Goal: Feedback & Contribution: Submit feedback/report problem

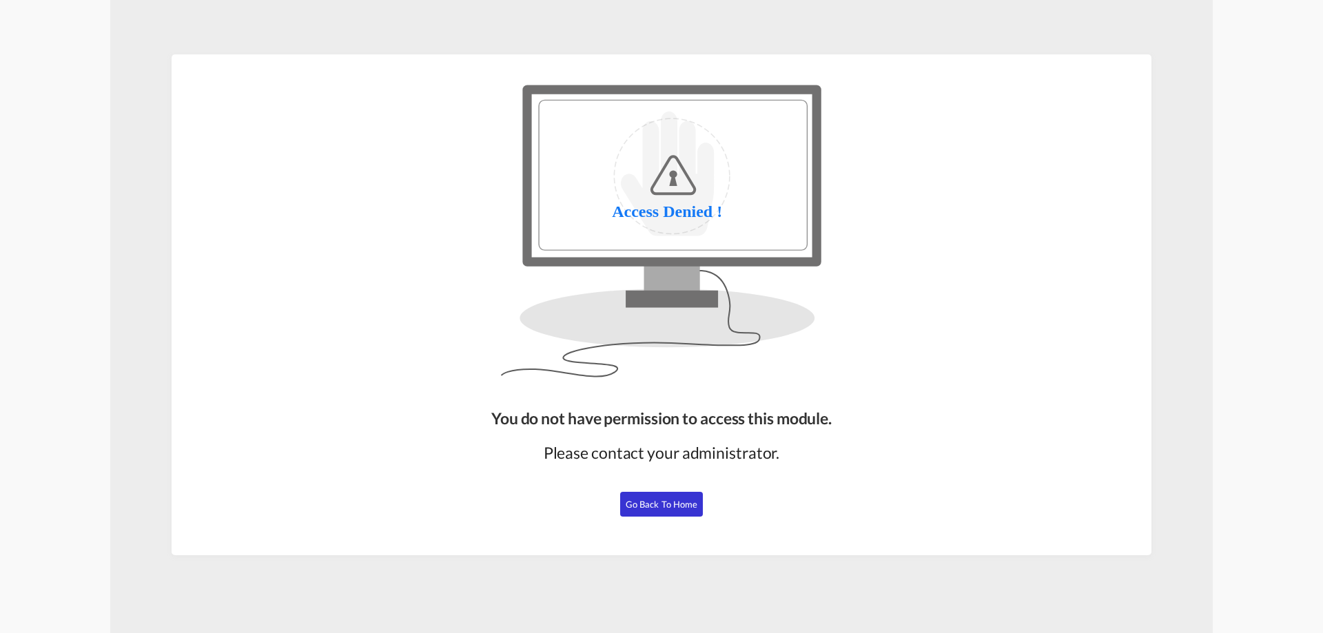
click at [654, 504] on span "Go Back to Home" at bounding box center [662, 504] width 72 height 11
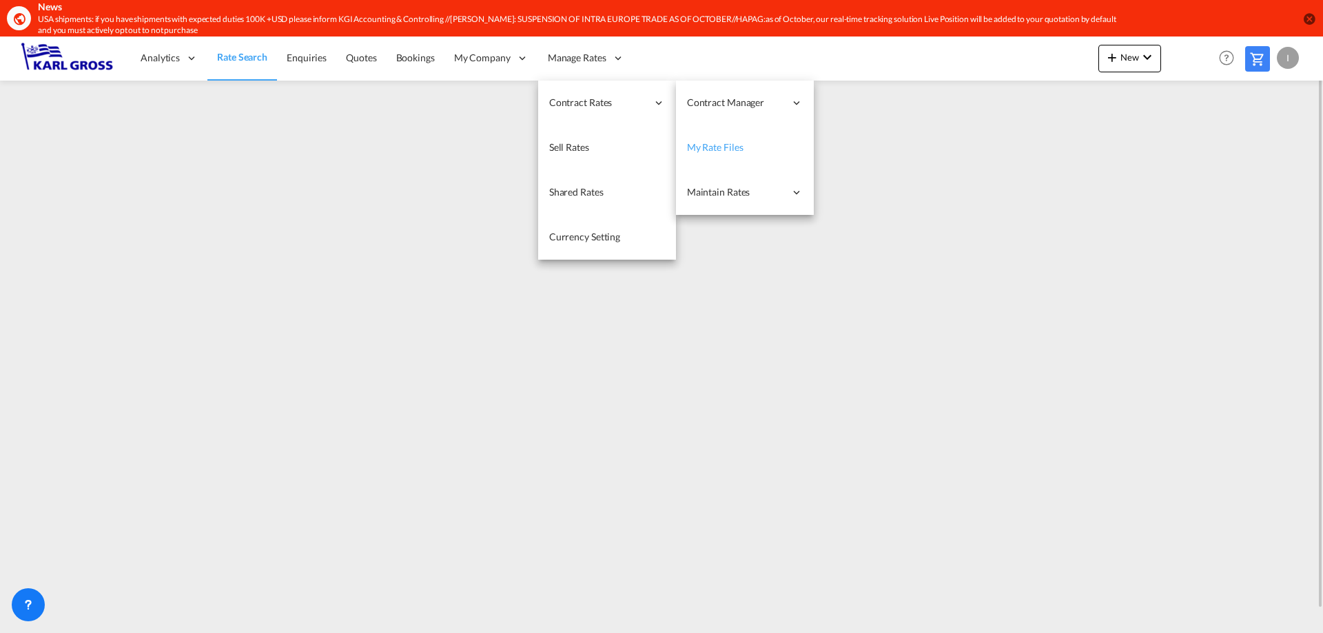
click at [741, 149] on link "My Rate Files" at bounding box center [745, 147] width 138 height 45
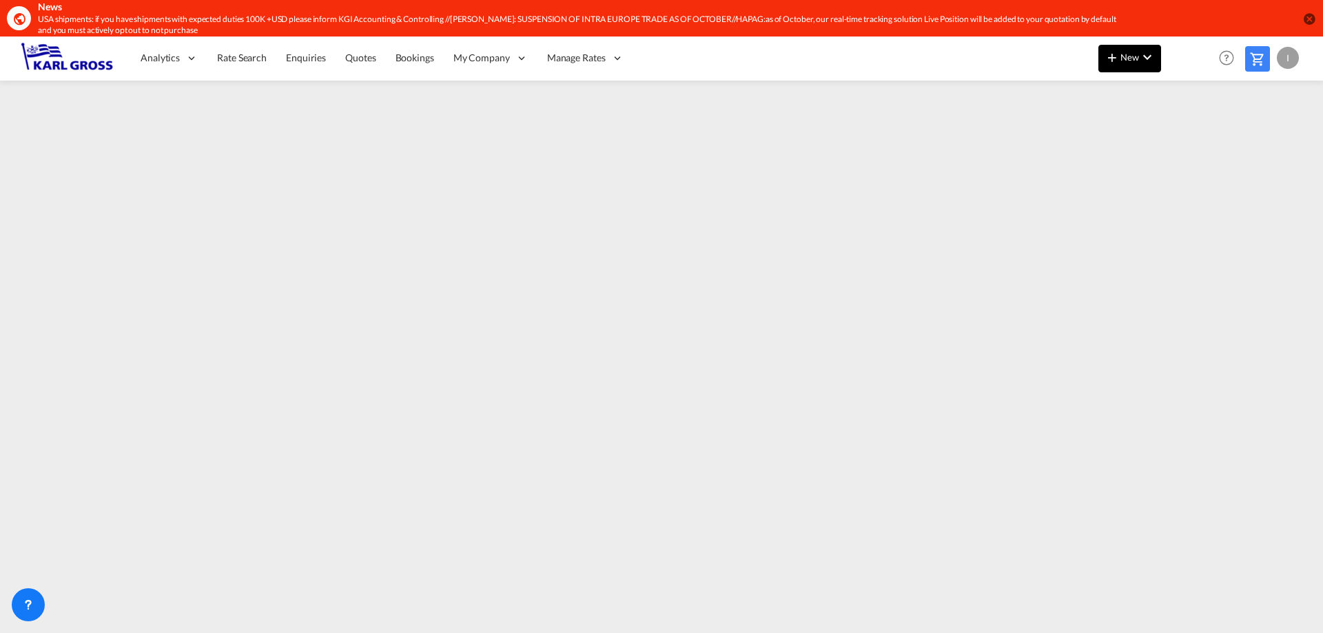
click at [1125, 66] on button "New" at bounding box center [1129, 59] width 63 height 28
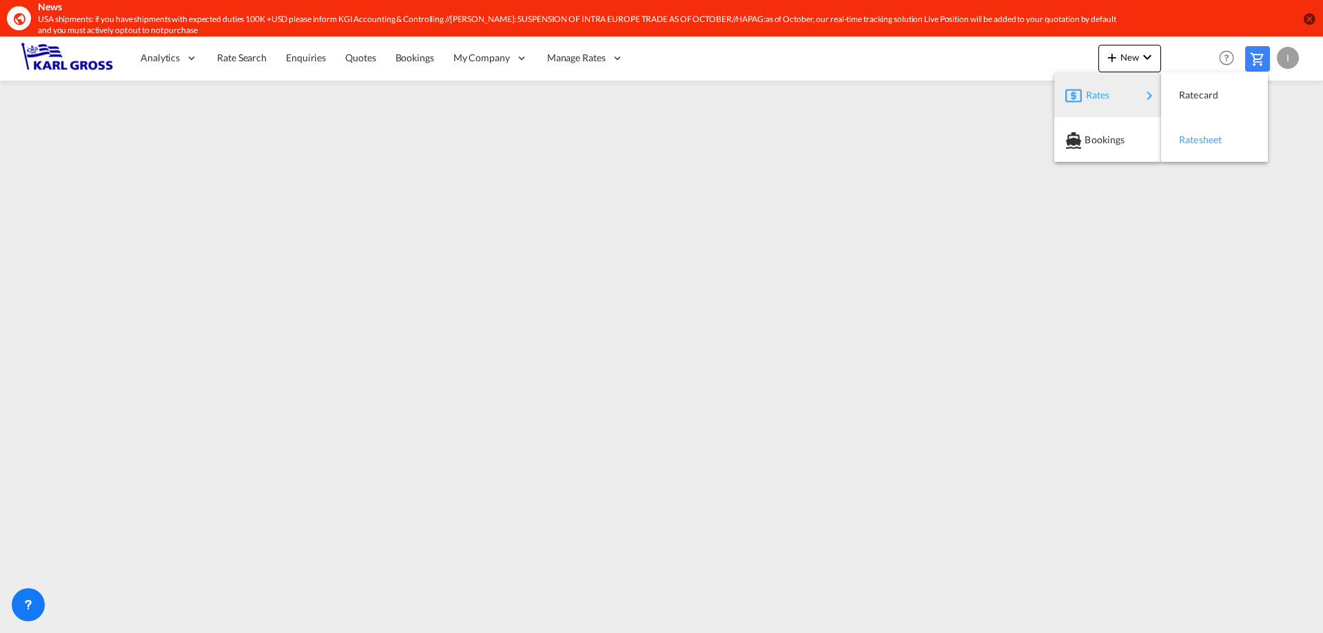
click at [1194, 141] on span "Ratesheet" at bounding box center [1186, 140] width 15 height 28
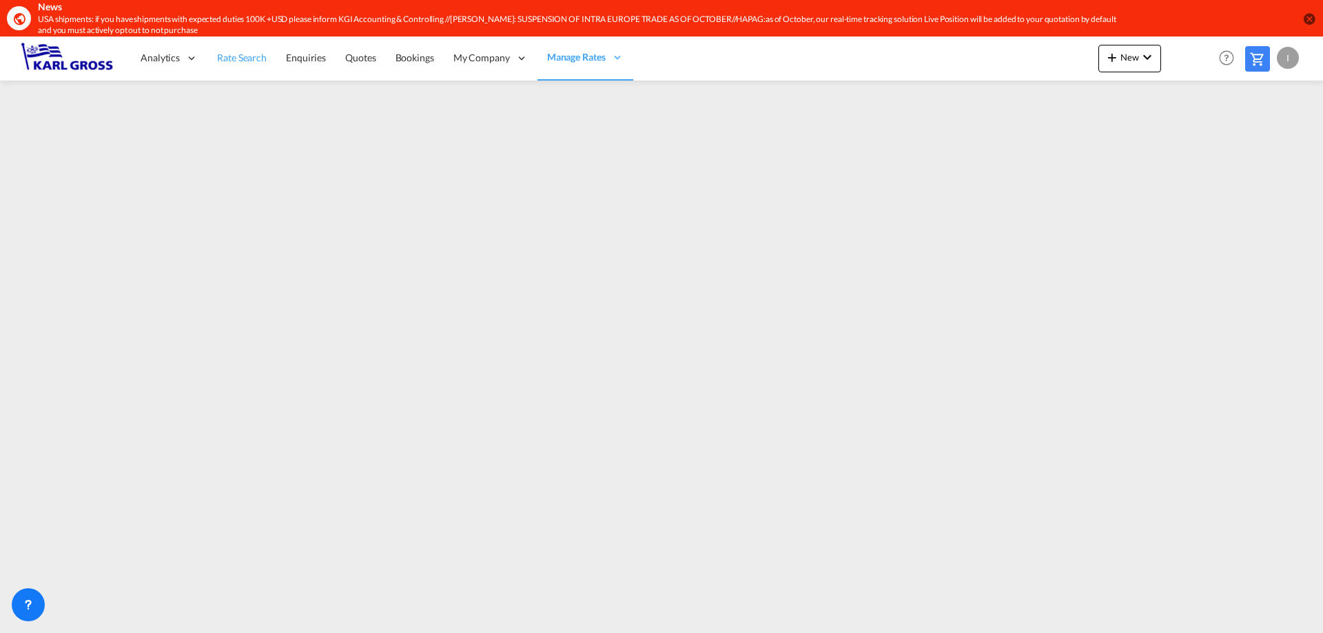
click at [263, 56] on span "Rate Search" at bounding box center [242, 58] width 50 height 12
click at [25, 610] on icon at bounding box center [28, 605] width 14 height 14
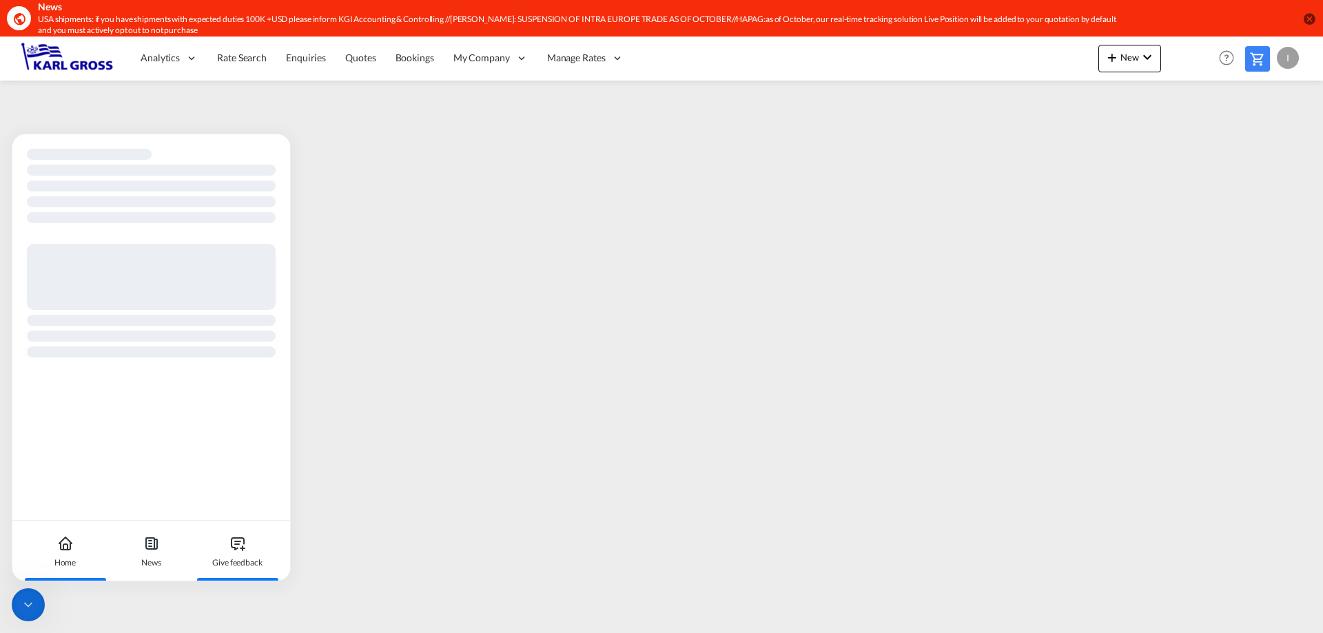
click at [246, 551] on div "Give feedback" at bounding box center [237, 551] width 76 height 61
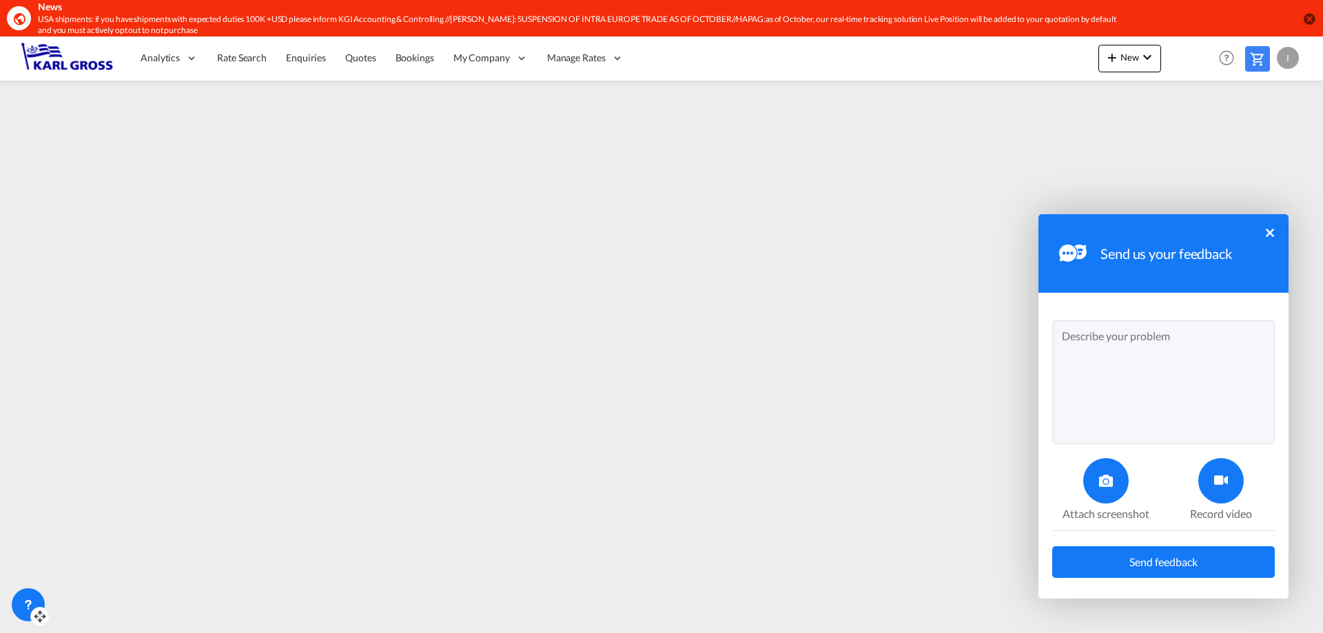
click at [1138, 366] on textarea at bounding box center [1163, 382] width 223 height 124
click at [1233, 361] on textarea "Dear all, to what extent is it possible t" at bounding box center [1163, 382] width 223 height 124
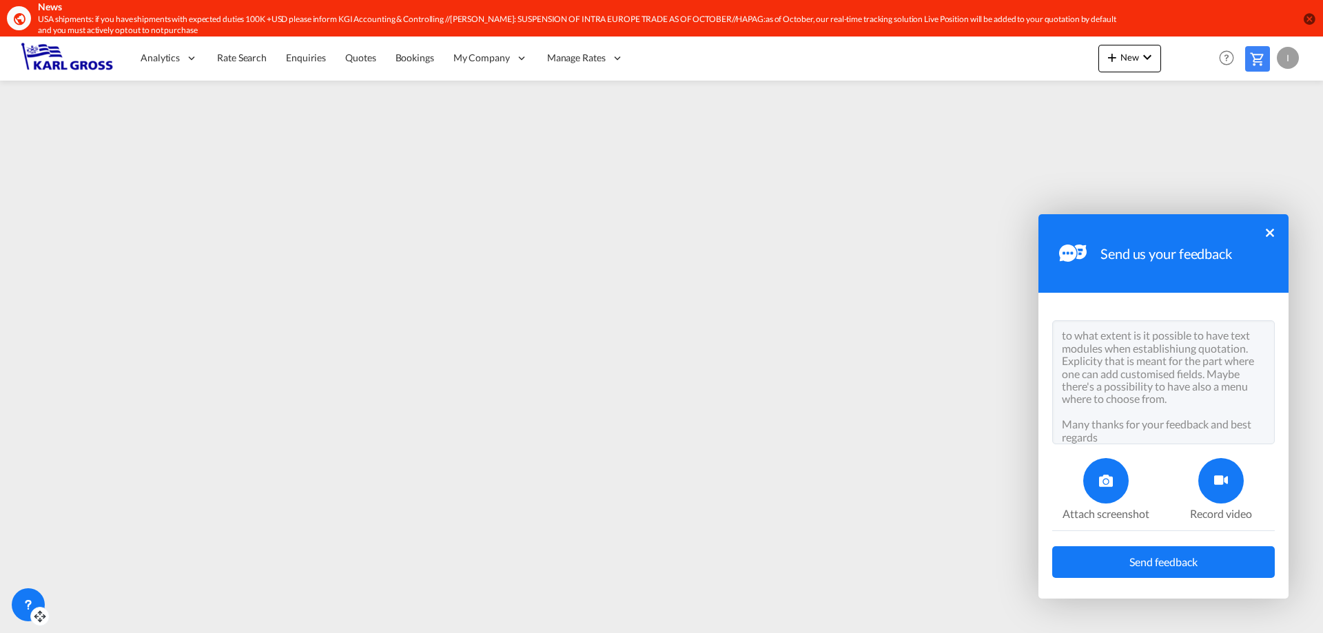
scroll to position [38, 0]
type textarea "Dear all, to what extent is it possible to have text modules when establishiung…"
click at [1233, 494] on div at bounding box center [1220, 480] width 45 height 45
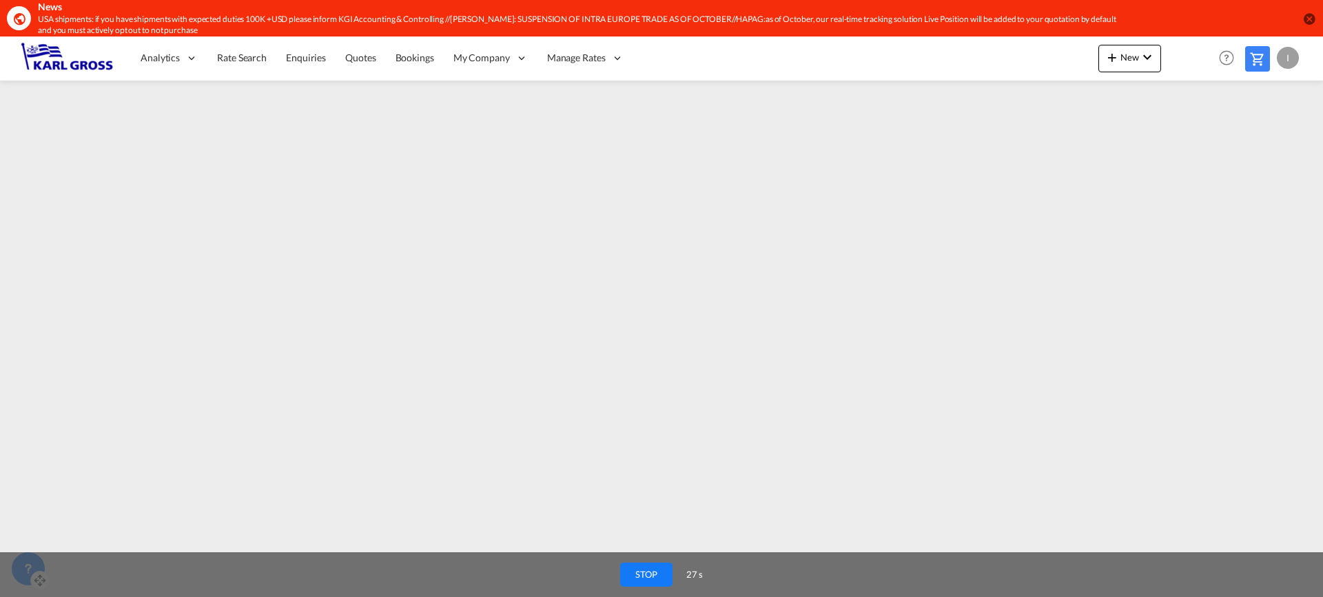
click at [636, 567] on button "STOP" at bounding box center [646, 575] width 52 height 24
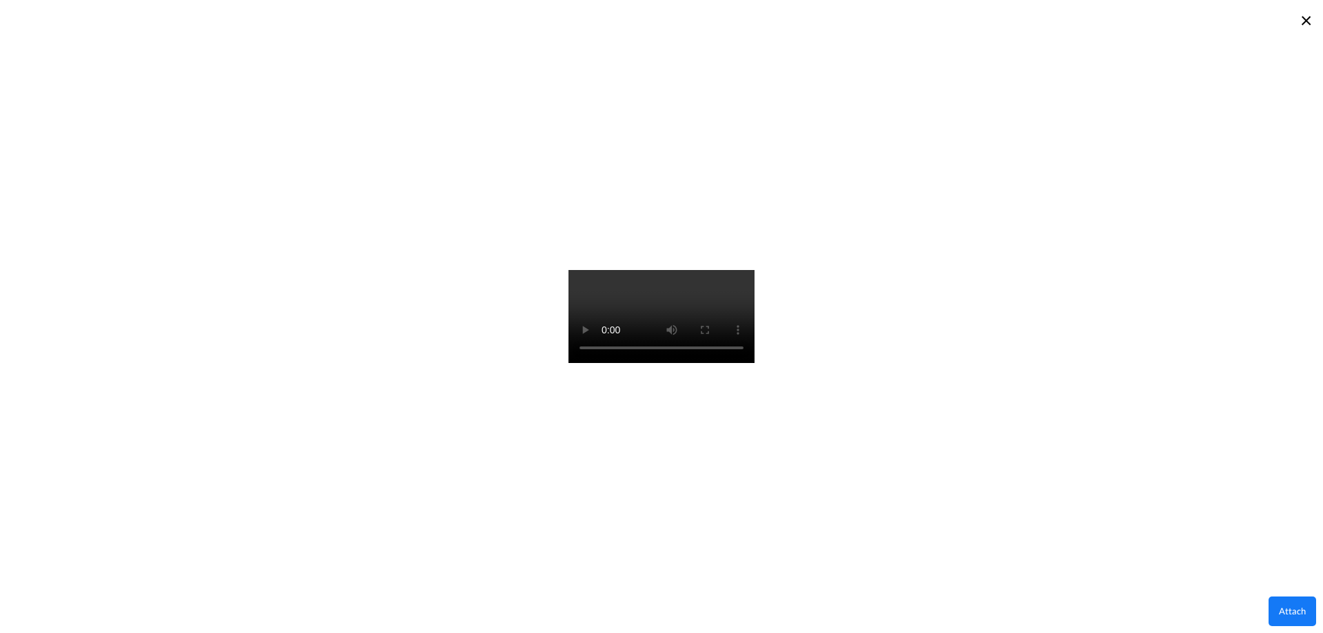
click at [1292, 611] on button "Attach" at bounding box center [1293, 612] width 48 height 30
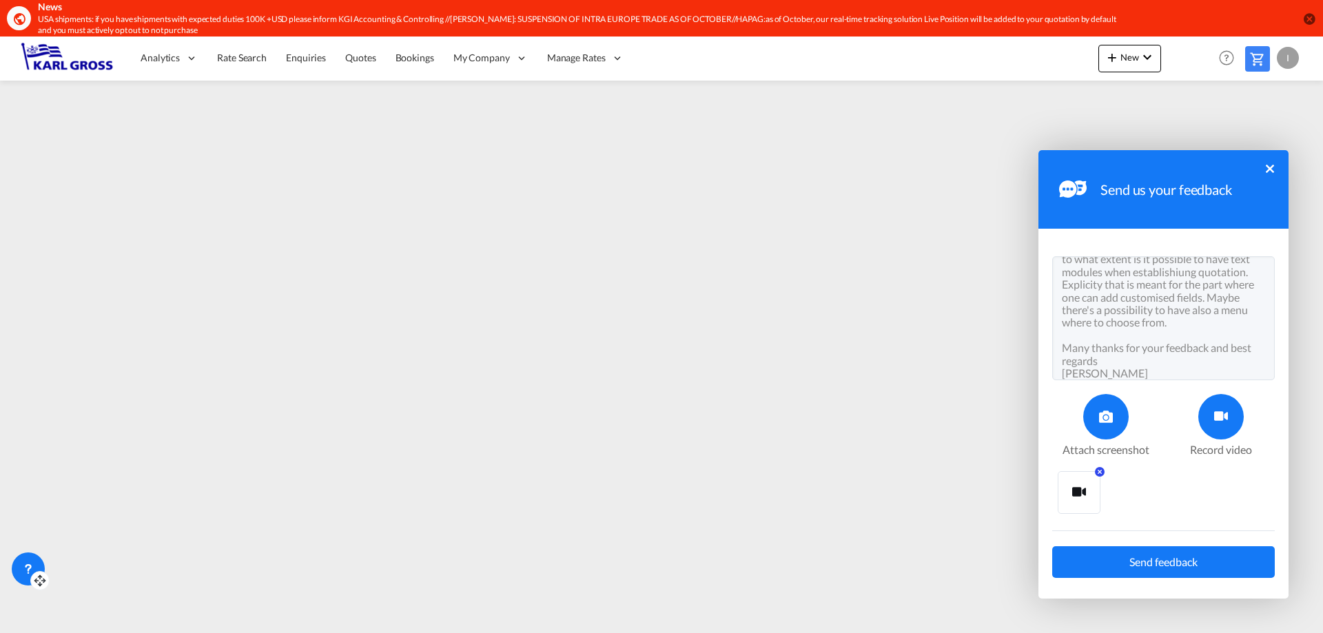
click at [1238, 559] on button "Send feedback" at bounding box center [1163, 562] width 223 height 32
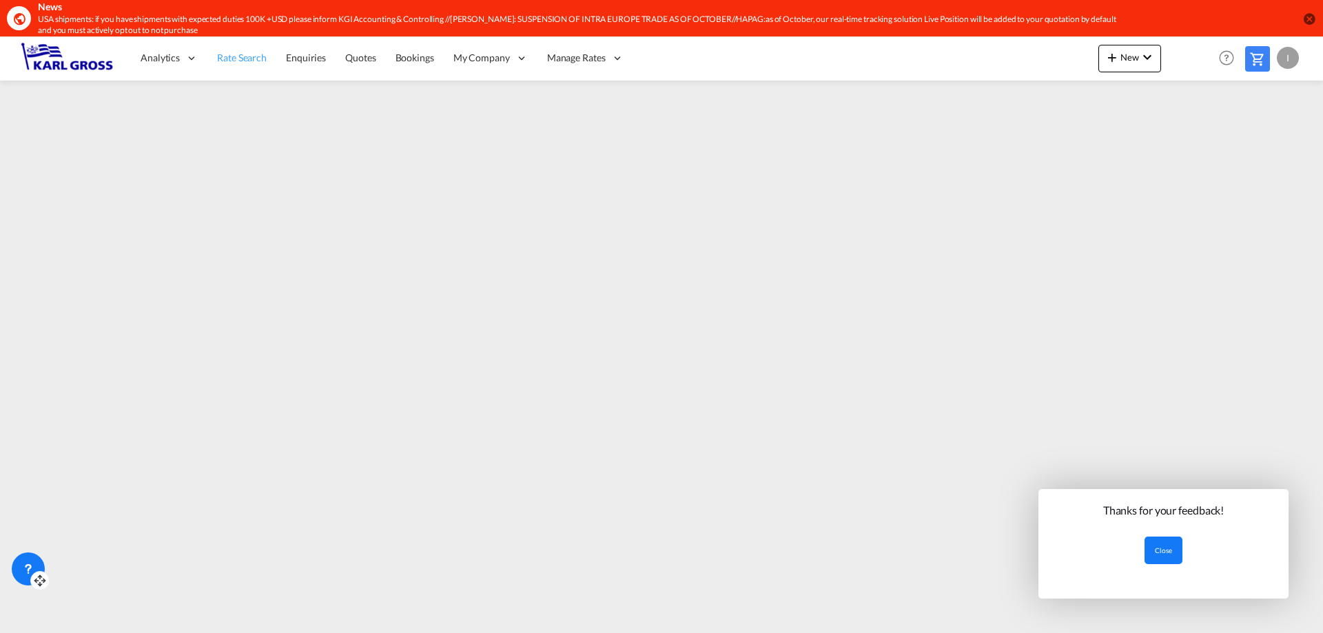
click at [243, 61] on span "Rate Search" at bounding box center [242, 58] width 50 height 12
click at [1168, 554] on button "Close" at bounding box center [1164, 551] width 38 height 28
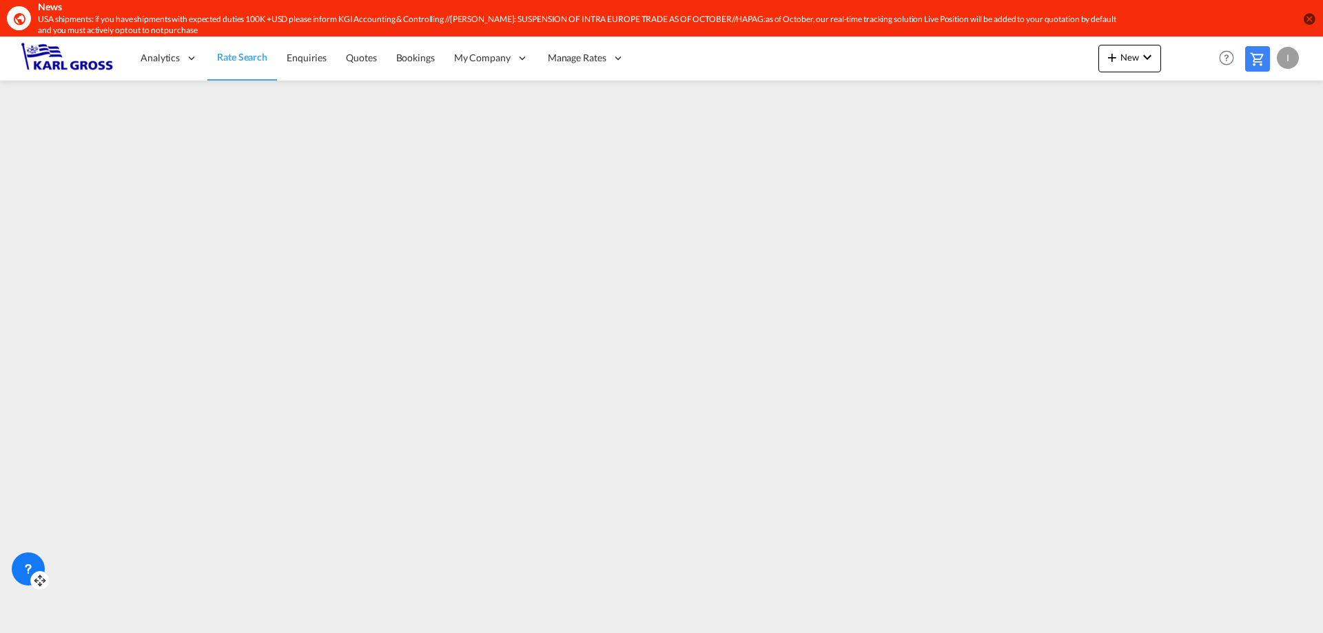
click at [13, 569] on div at bounding box center [28, 569] width 33 height 33
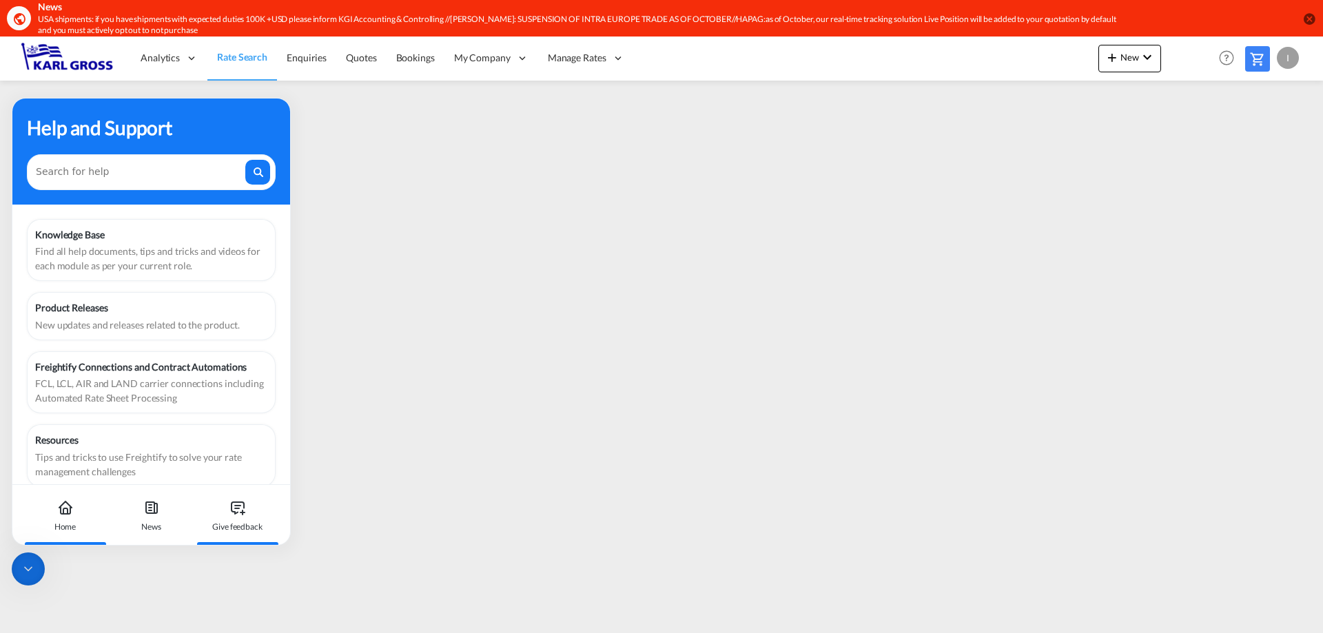
click at [252, 515] on div "Give feedback" at bounding box center [237, 515] width 76 height 61
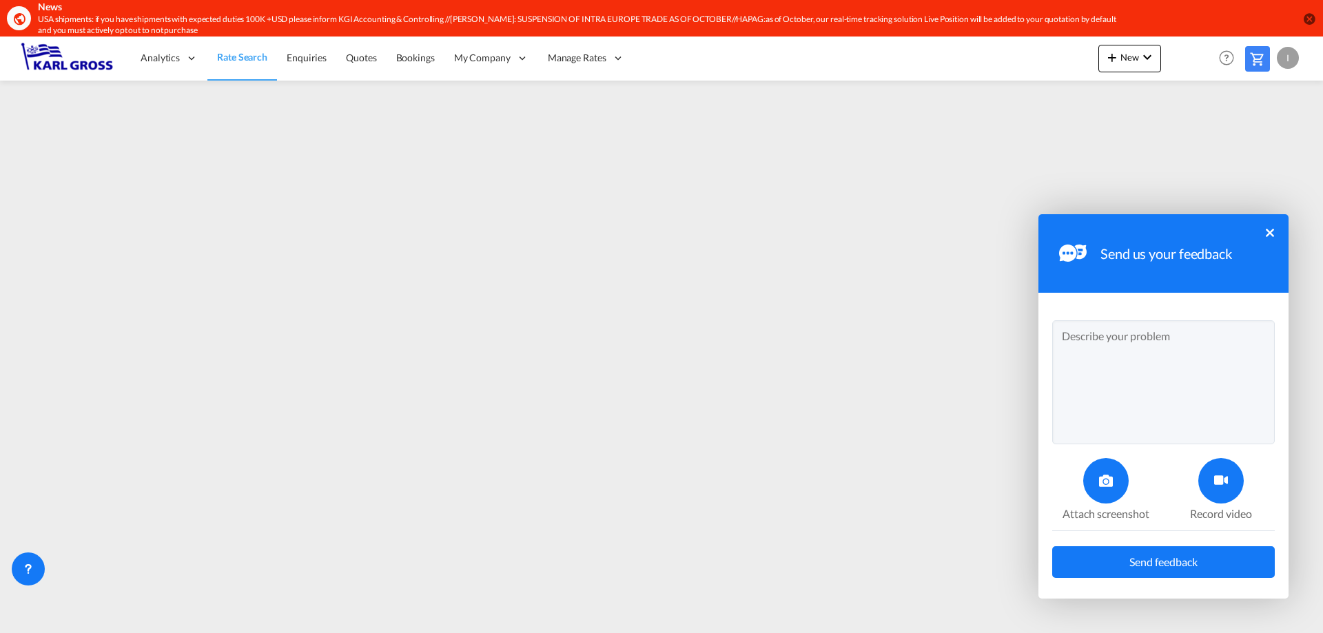
click at [1210, 376] on textarea at bounding box center [1163, 382] width 223 height 124
type textarea "Dear all, when will Hapag Quick Quotes + Quick Quotes Spot"
click at [1276, 232] on div "Send us your feedback ×" at bounding box center [1163, 253] width 250 height 79
click at [1271, 234] on button "×" at bounding box center [1270, 233] width 8 height 8
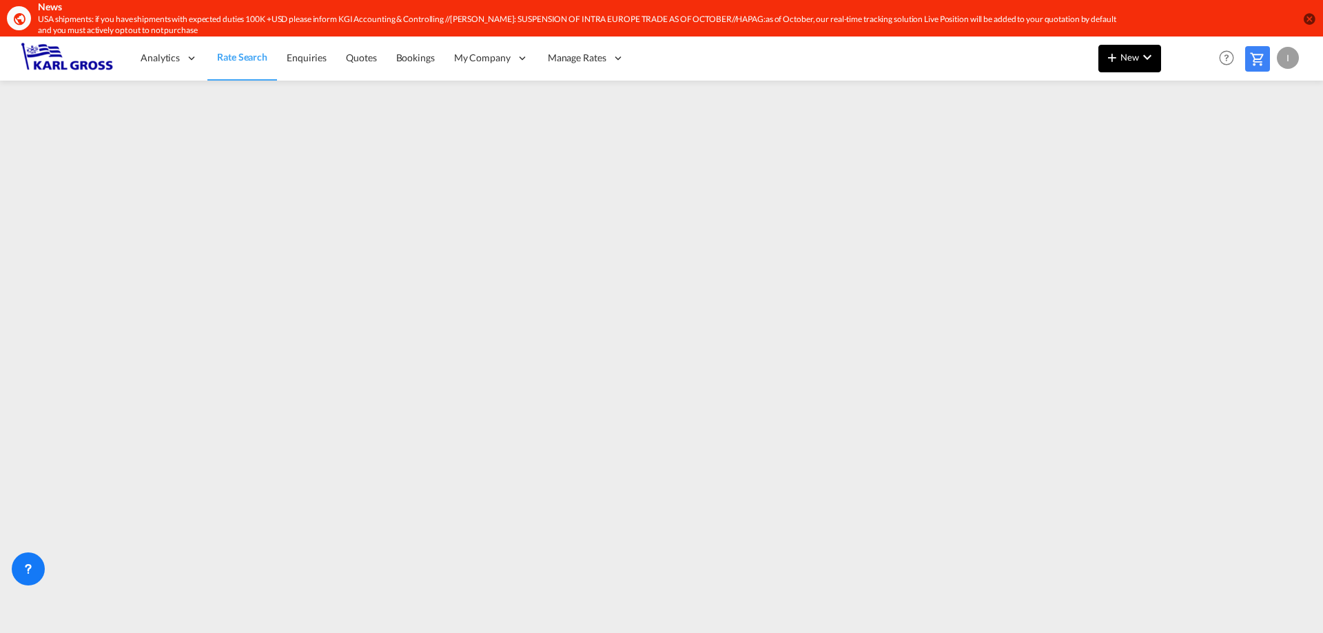
click at [1131, 57] on span "New" at bounding box center [1130, 57] width 52 height 11
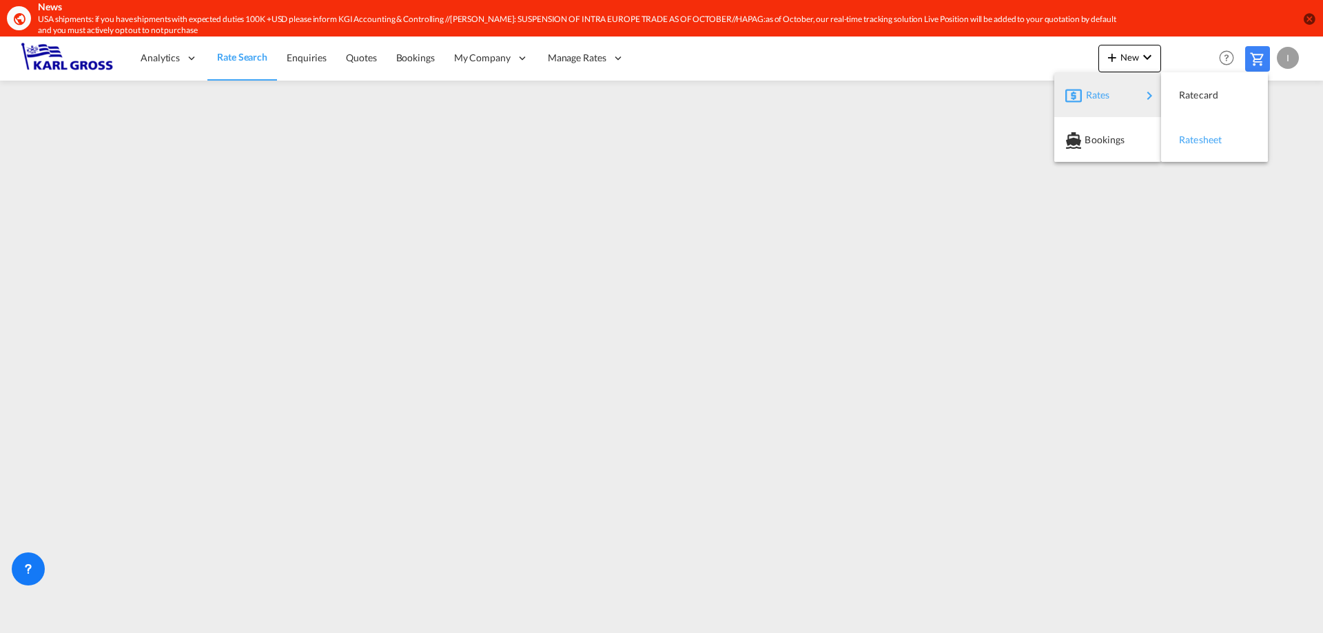
click at [1242, 143] on div "Ratesheet" at bounding box center [1214, 140] width 85 height 34
